Goal: Information Seeking & Learning: Learn about a topic

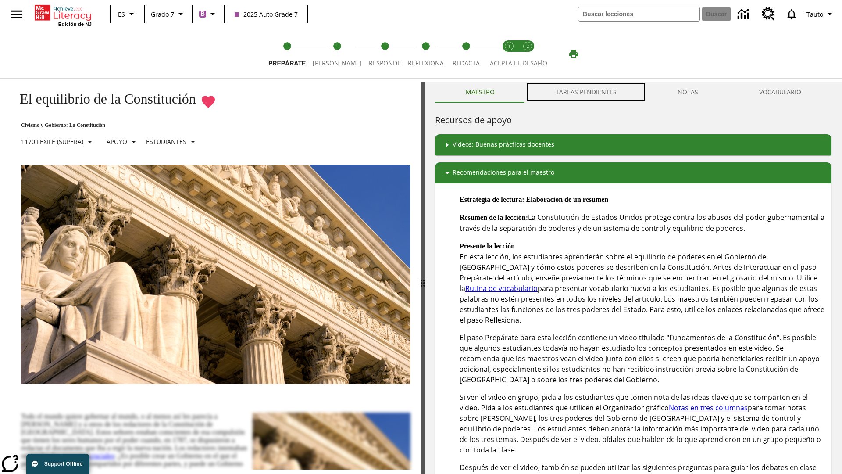
click at [587, 92] on button "TAREAS PENDIENTES" at bounding box center [586, 92] width 122 height 21
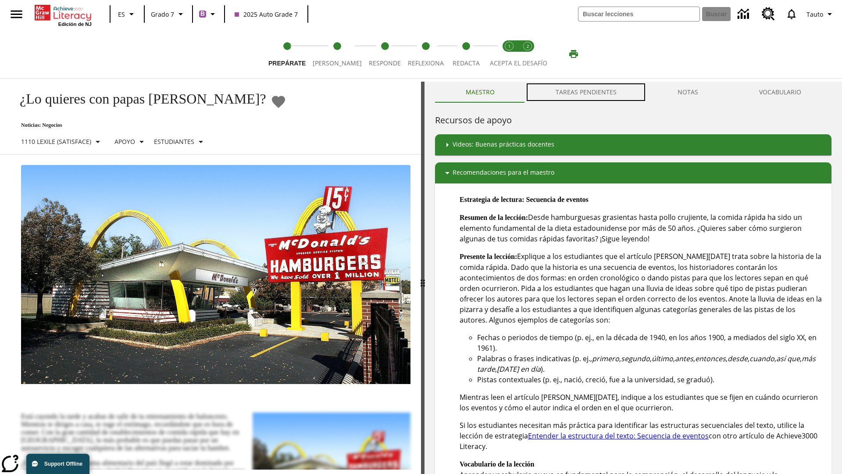
click at [587, 92] on button "TAREAS PENDIENTES" at bounding box center [586, 92] width 122 height 21
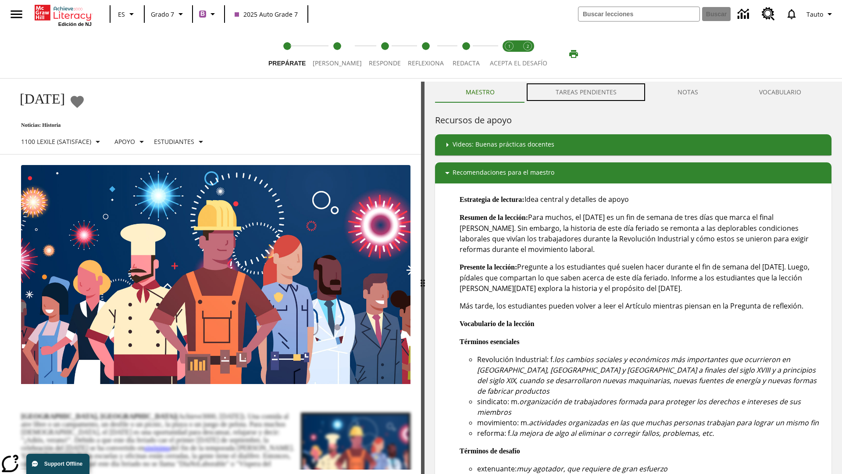
click at [587, 92] on button "TAREAS PENDIENTES" at bounding box center [586, 92] width 122 height 21
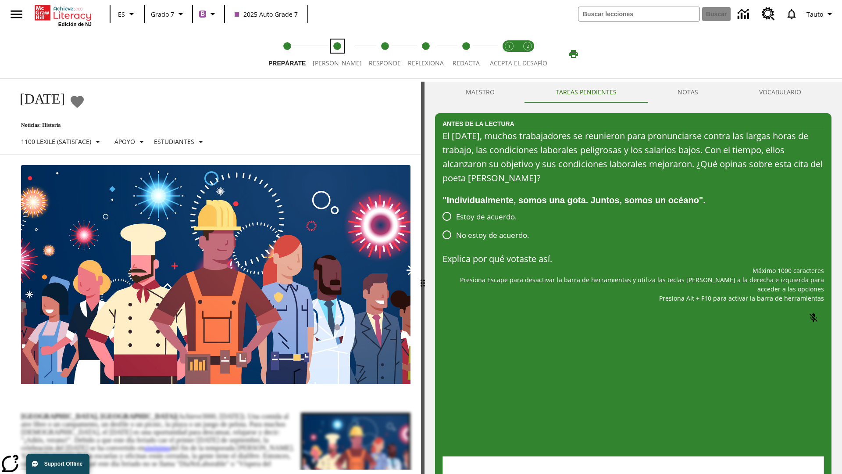
click at [331, 54] on span "[PERSON_NAME]" at bounding box center [337, 60] width 49 height 16
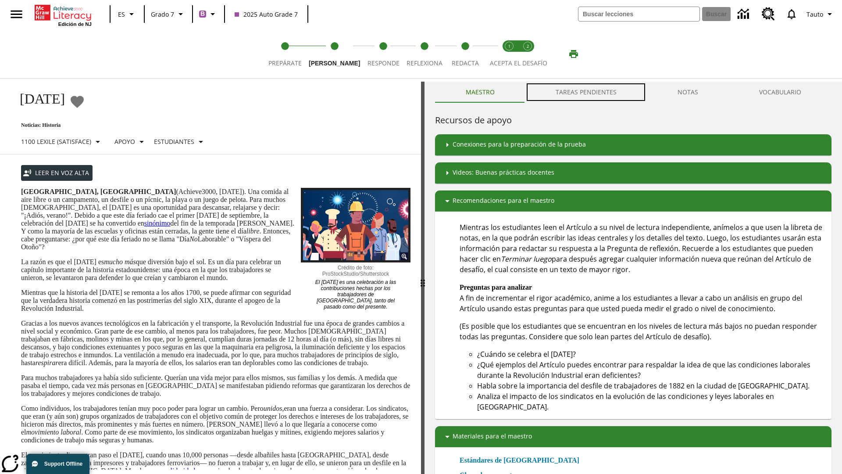
scroll to position [0, 0]
click at [587, 92] on button "TAREAS PENDIENTES" at bounding box center [586, 91] width 122 height 21
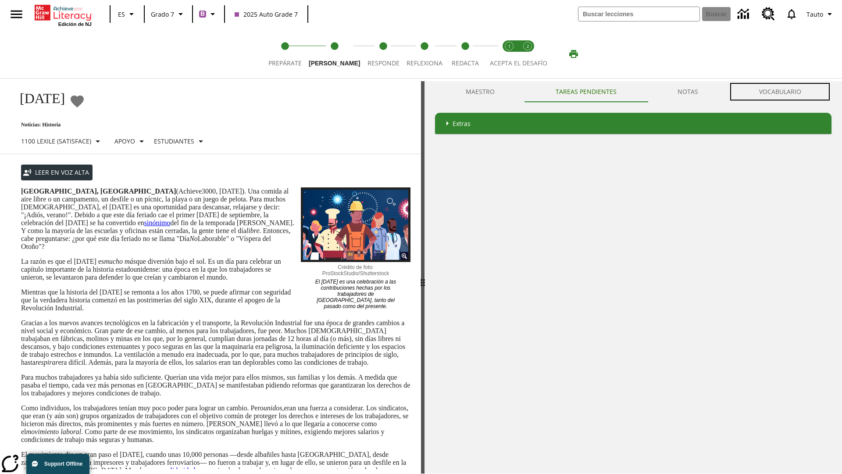
click at [780, 92] on button "VOCABULARIO" at bounding box center [780, 91] width 103 height 21
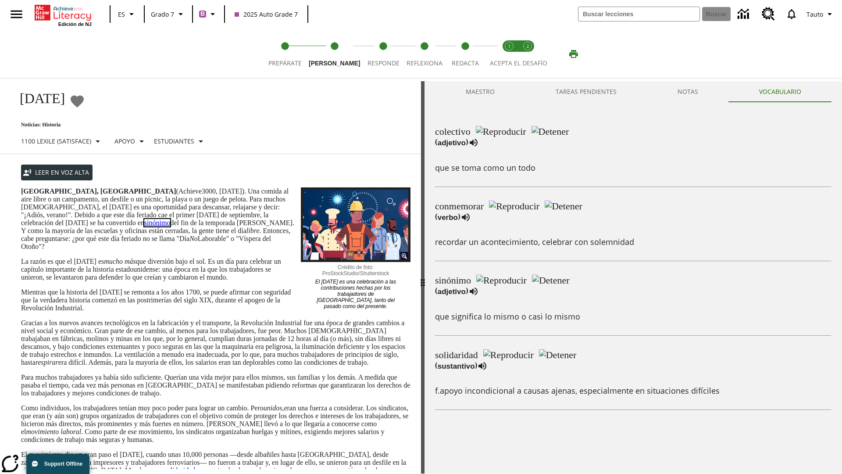
click at [144, 226] on link "sinónimo" at bounding box center [157, 222] width 26 height 7
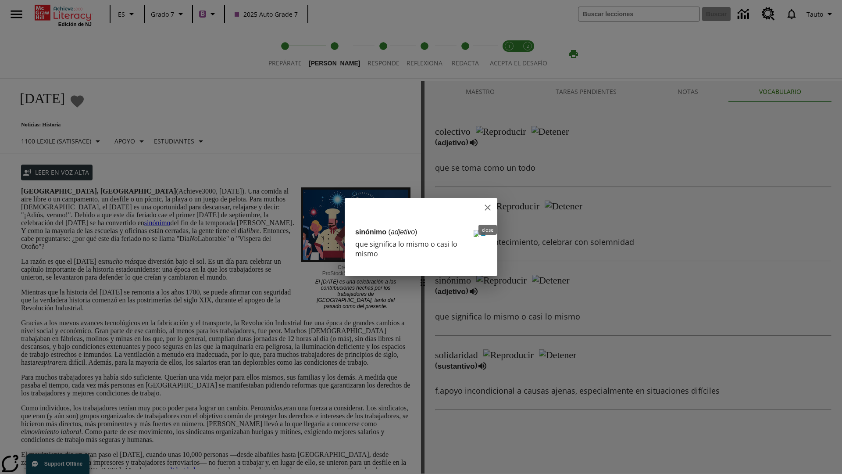
click at [488, 209] on icon "close" at bounding box center [488, 207] width 6 height 6
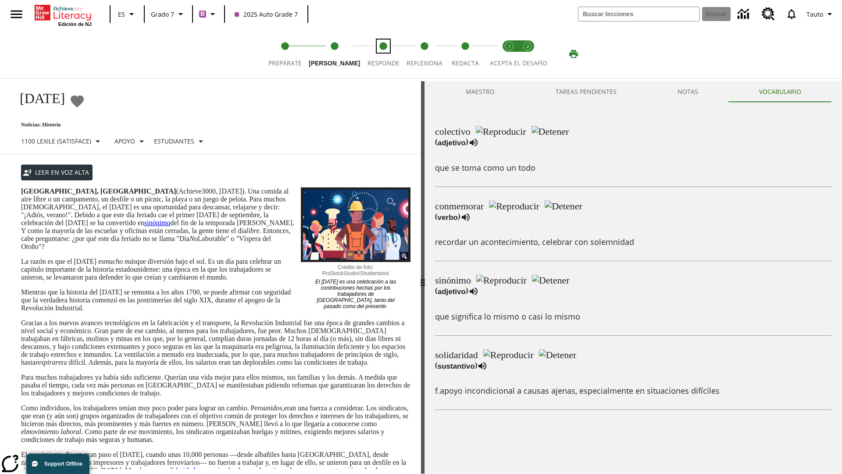
click at [375, 54] on span "Responde" at bounding box center [384, 60] width 32 height 16
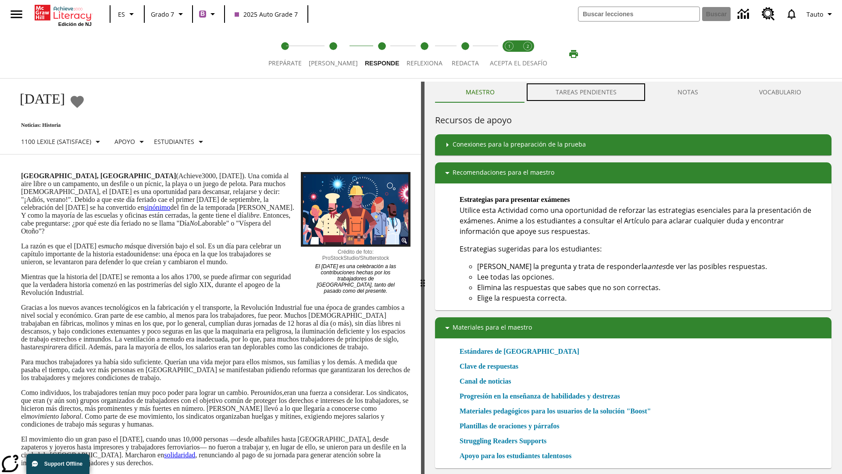
scroll to position [0, 0]
click at [587, 92] on button "TAREAS PENDIENTES" at bounding box center [586, 91] width 122 height 21
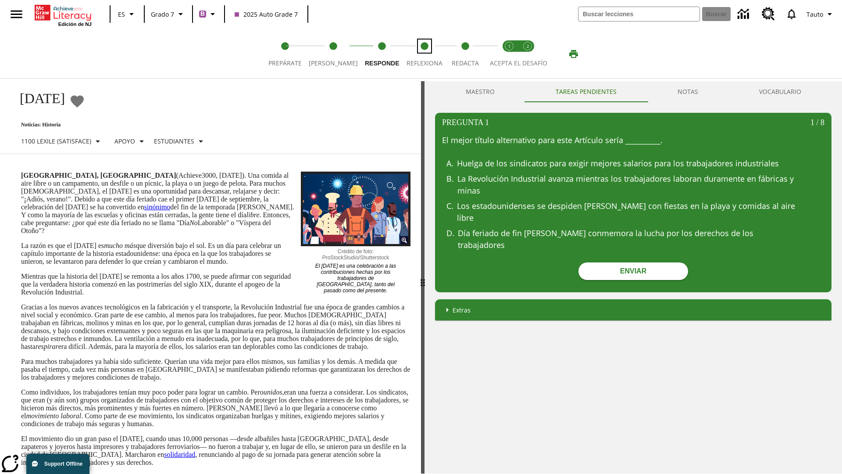
click at [419, 54] on span "Reflexiona" at bounding box center [425, 60] width 36 height 16
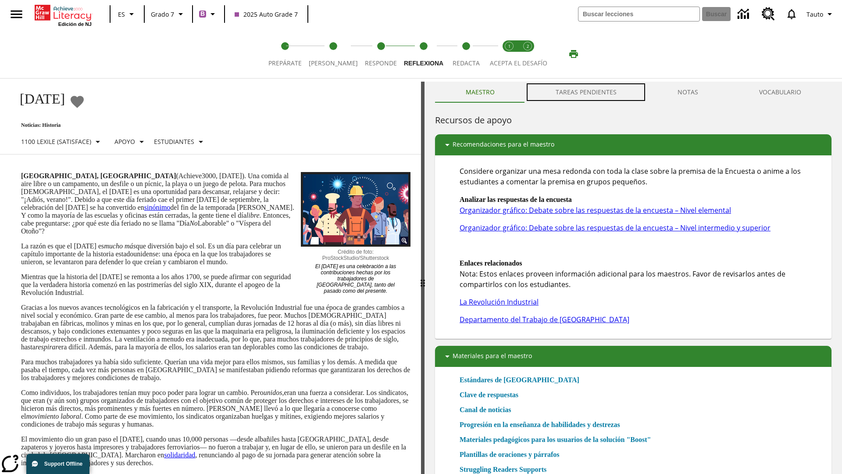
scroll to position [0, 0]
click at [587, 92] on button "TAREAS PENDIENTES" at bounding box center [586, 91] width 122 height 21
